Goal: Use online tool/utility

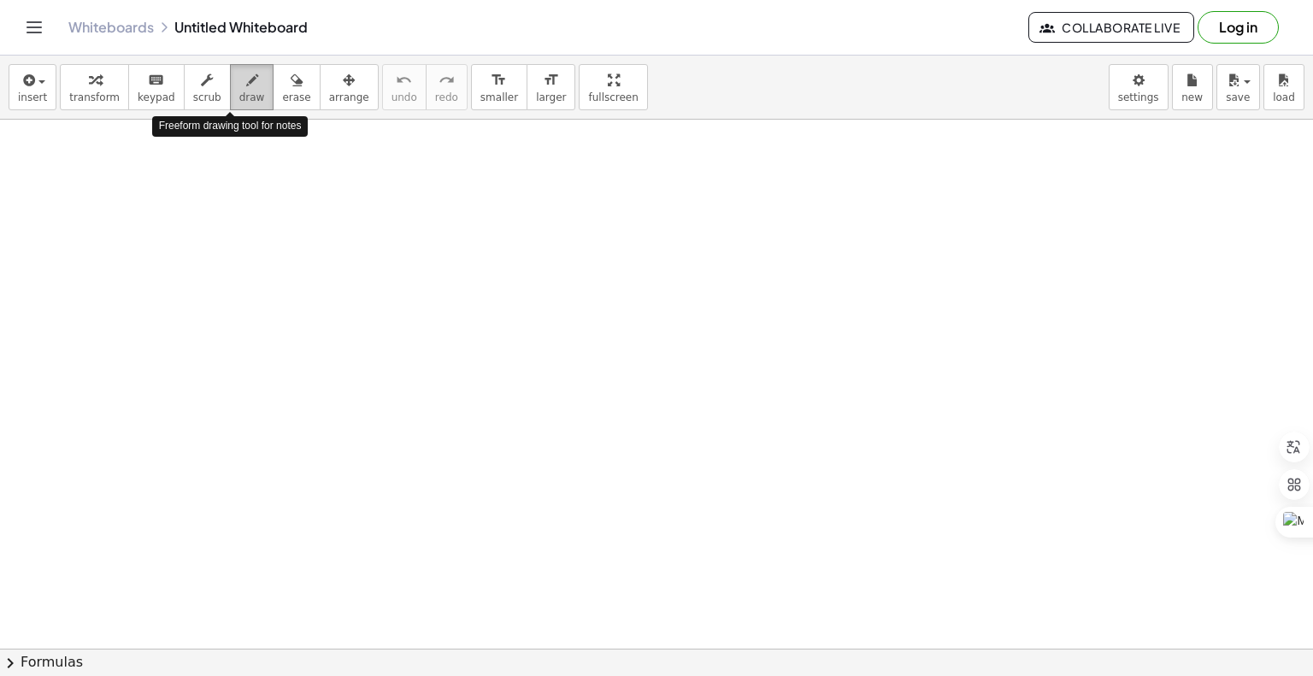
click at [239, 83] on div "button" at bounding box center [252, 79] width 26 height 21
drag, startPoint x: 181, startPoint y: 215, endPoint x: 222, endPoint y: 215, distance: 41.0
click at [291, 78] on icon "button" at bounding box center [297, 80] width 12 height 21
drag, startPoint x: 185, startPoint y: 213, endPoint x: 212, endPoint y: 195, distance: 32.7
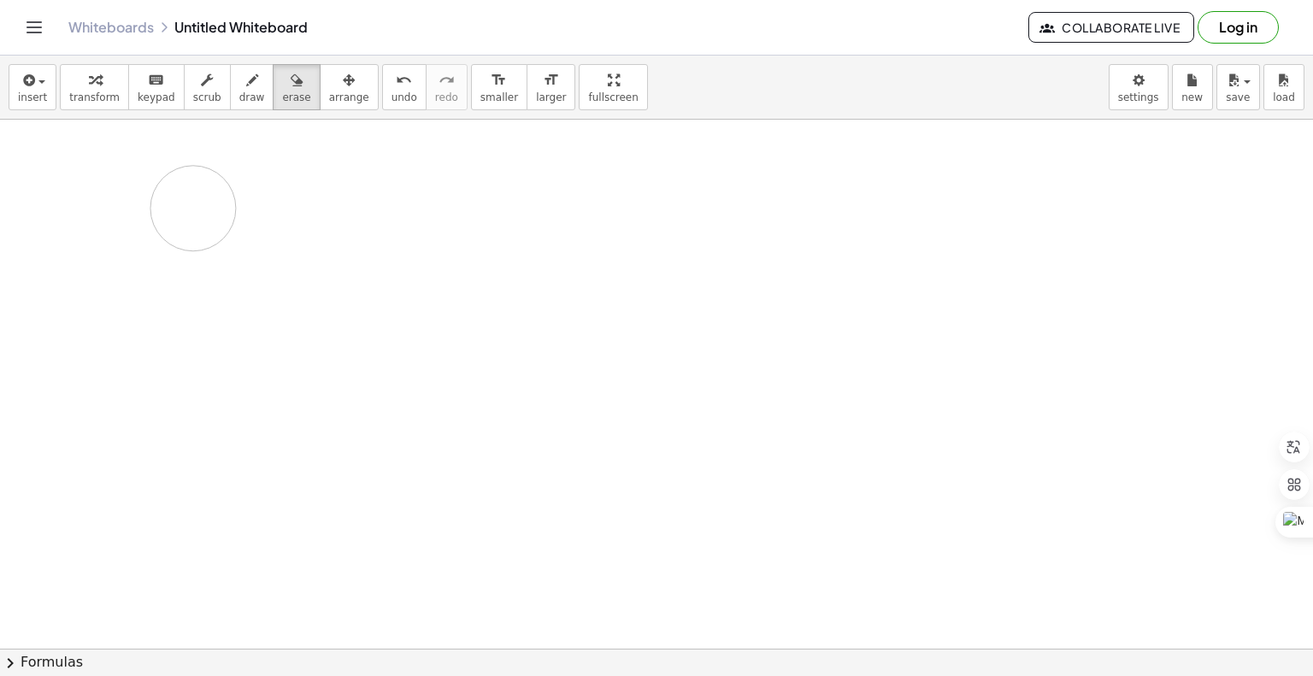
drag, startPoint x: 308, startPoint y: 334, endPoint x: 350, endPoint y: 291, distance: 61.0
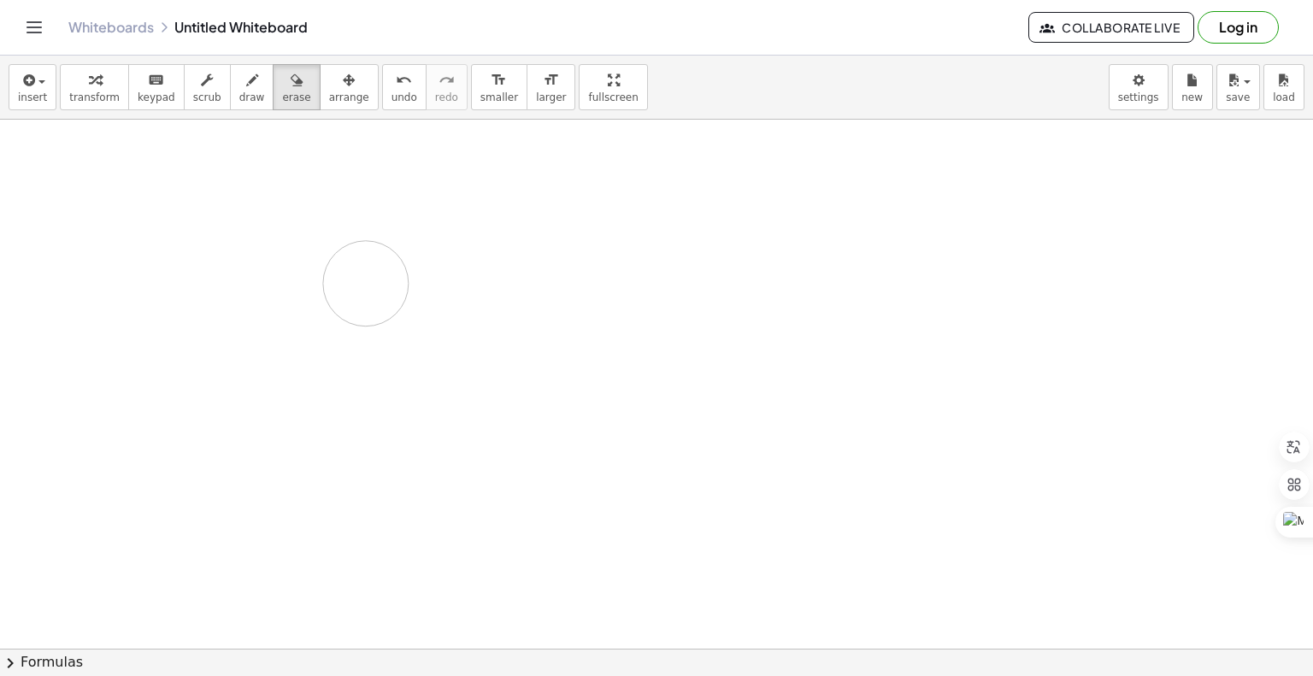
click at [240, 98] on span "draw" at bounding box center [252, 97] width 26 height 12
drag, startPoint x: 156, startPoint y: 248, endPoint x: 203, endPoint y: 307, distance: 74.9
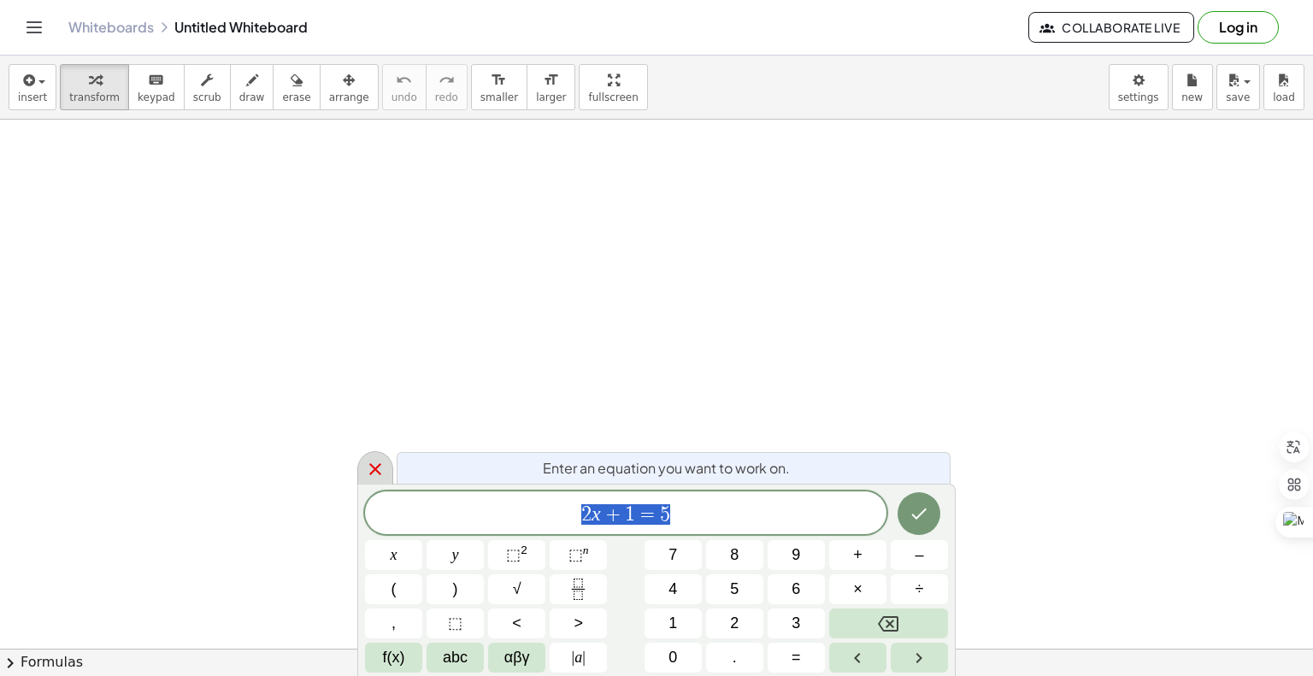
click at [363, 464] on div at bounding box center [375, 467] width 36 height 33
